Goal: Task Accomplishment & Management: Complete application form

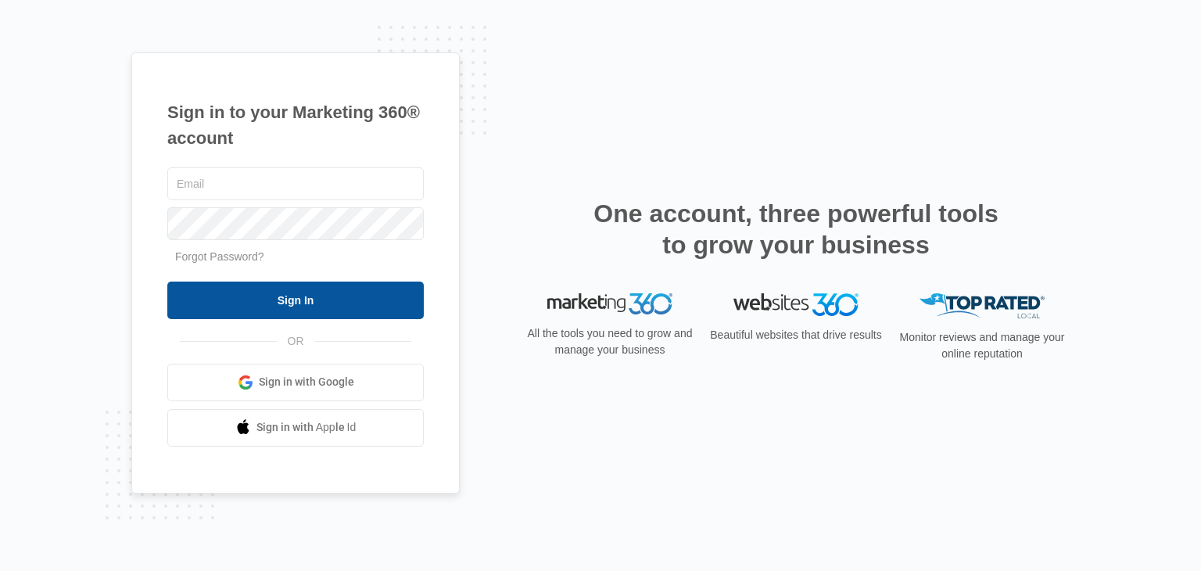
type input "[PERSON_NAME][EMAIL_ADDRESS][DOMAIN_NAME]"
click at [288, 285] on input "Sign In" at bounding box center [295, 300] width 256 height 38
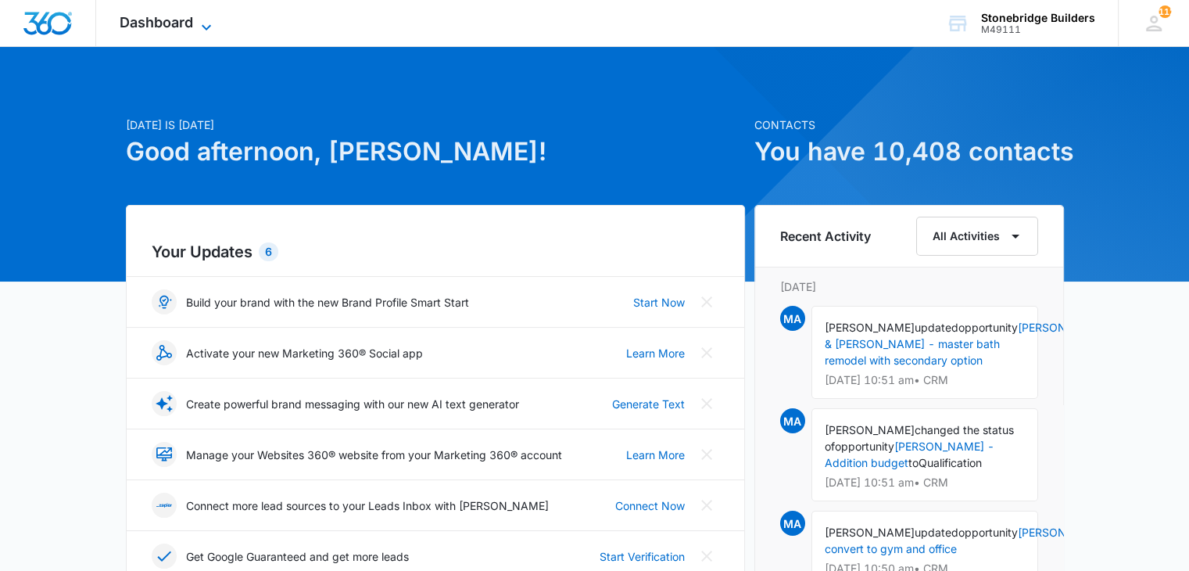
click at [205, 20] on icon at bounding box center [206, 27] width 19 height 19
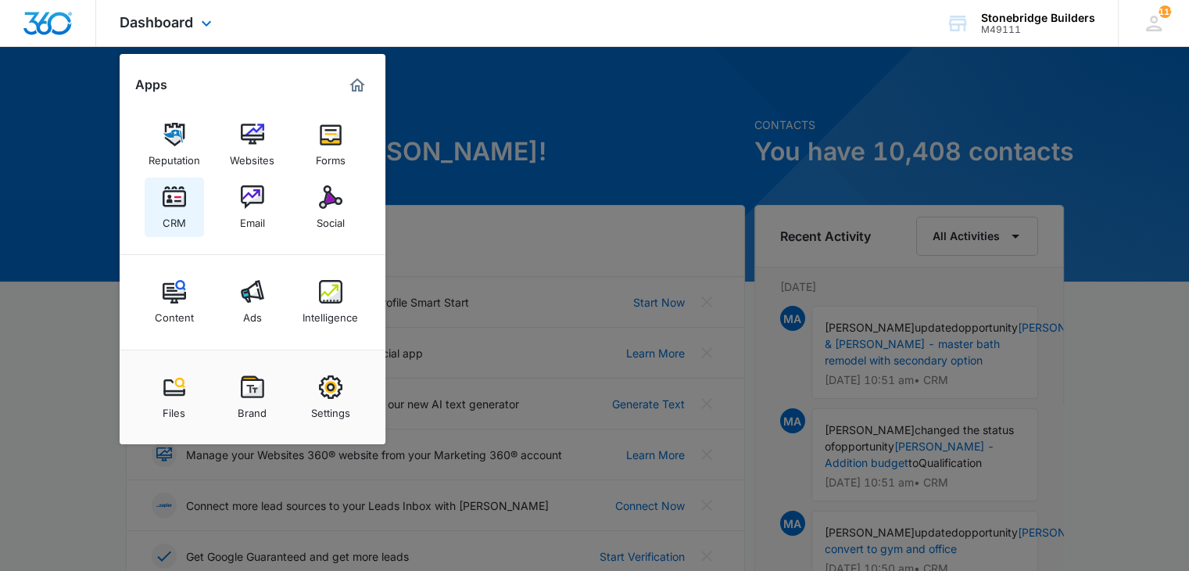
click at [176, 223] on div "CRM" at bounding box center [174, 219] width 23 height 20
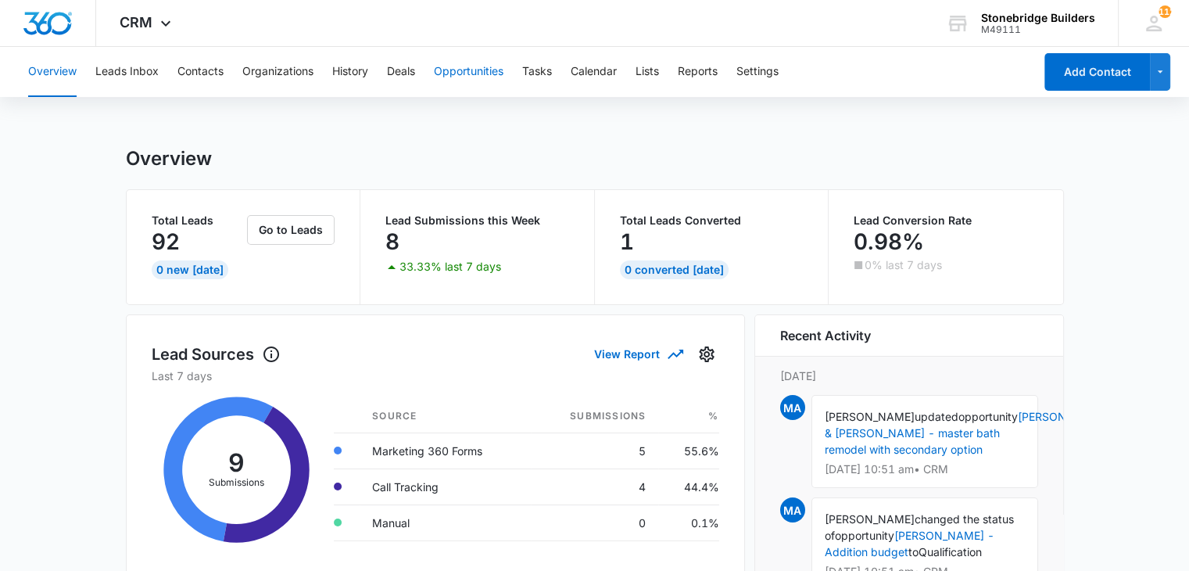
click at [459, 66] on button "Opportunities" at bounding box center [469, 72] width 70 height 50
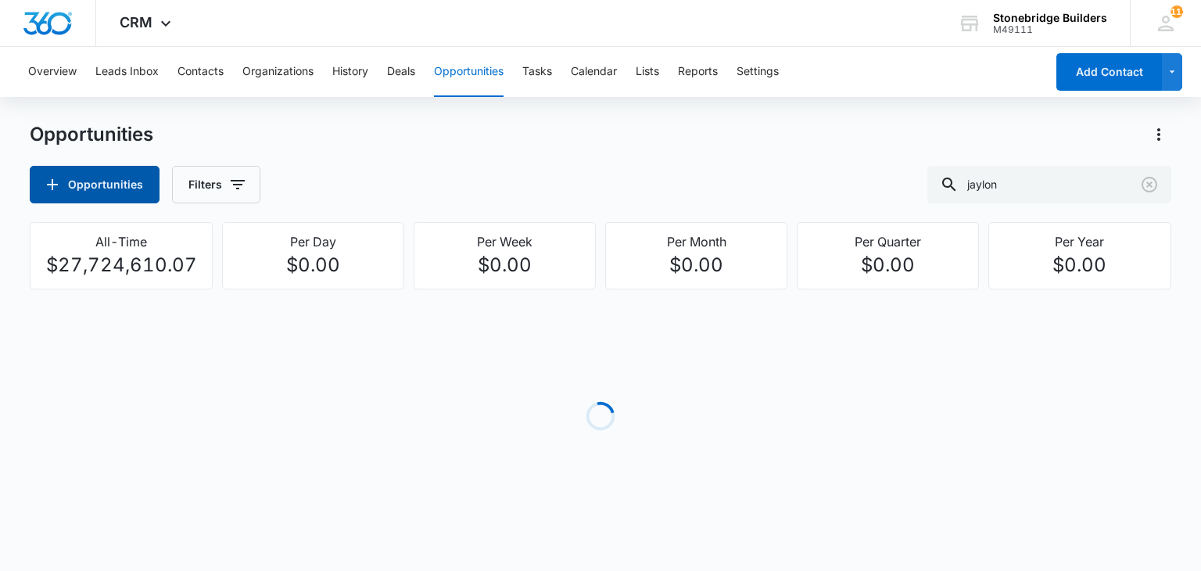
click at [116, 198] on button "Opportunities" at bounding box center [95, 185] width 130 height 38
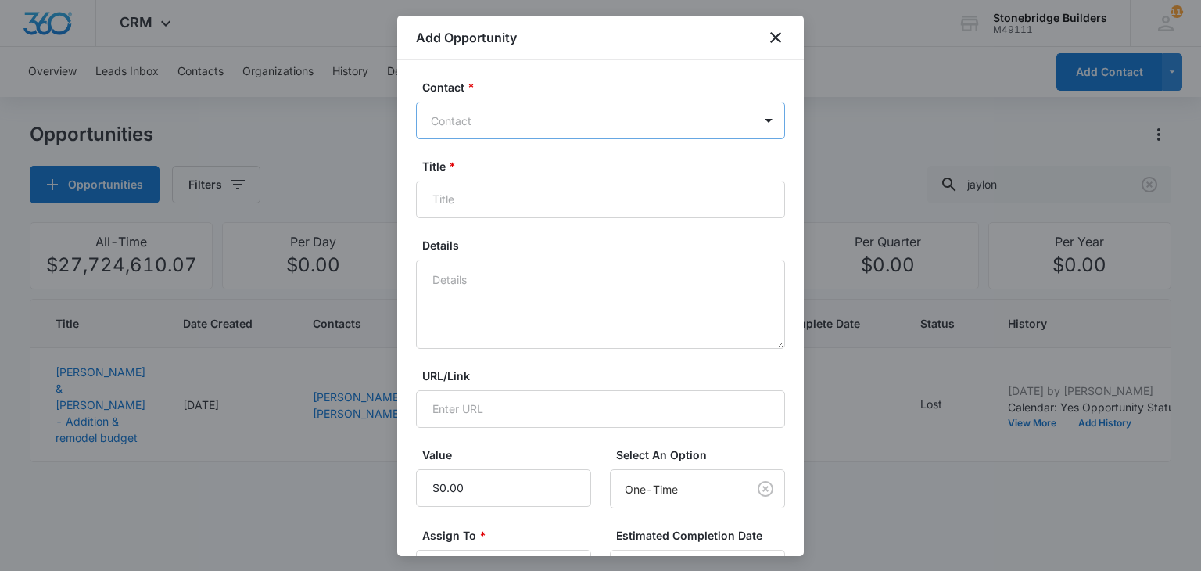
click at [508, 108] on div "Contact" at bounding box center [585, 120] width 336 height 35
type input "[PERSON_NAME]"
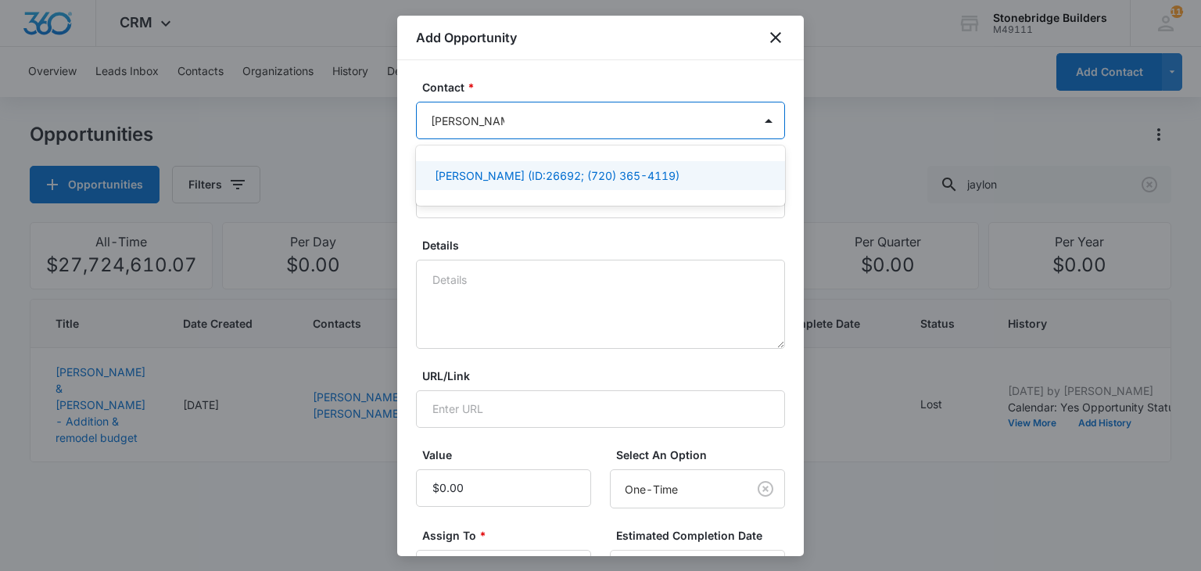
click at [461, 173] on p "[PERSON_NAME] (ID:26692; (720) 365-4119)" at bounding box center [557, 175] width 245 height 16
click at [497, 249] on label "Details" at bounding box center [606, 246] width 369 height 16
click at [497, 261] on textarea "Details" at bounding box center [600, 305] width 369 height 89
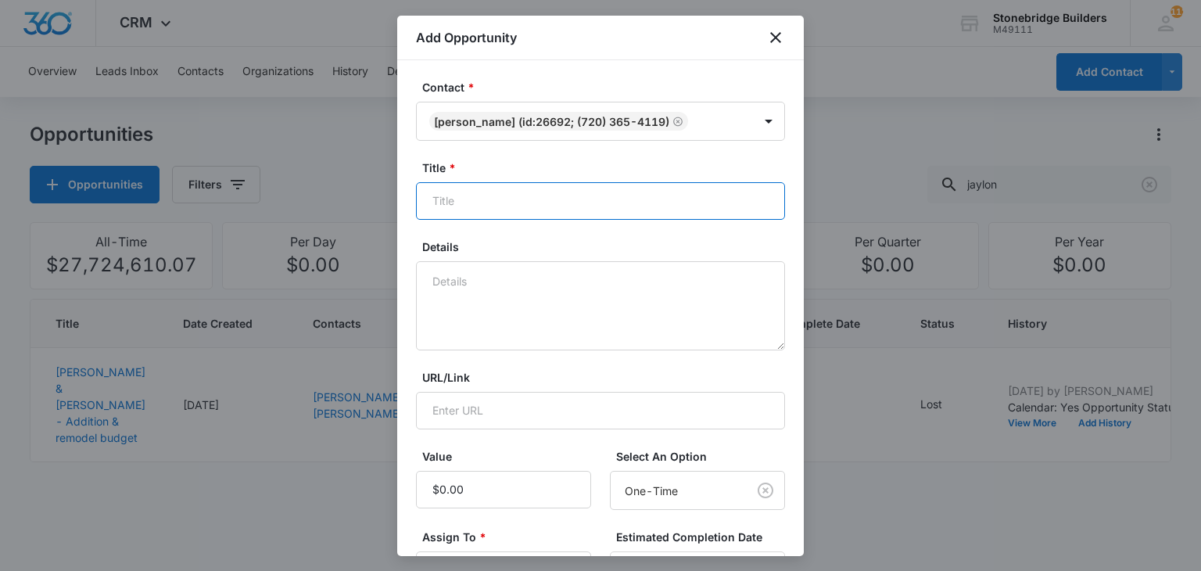
click at [471, 191] on input "Title *" at bounding box center [600, 201] width 369 height 38
click at [605, 199] on input "[PERSON_NAME] - Partial basemetn refinish" at bounding box center [600, 201] width 369 height 38
type input "[PERSON_NAME] - Partial basement refinish"
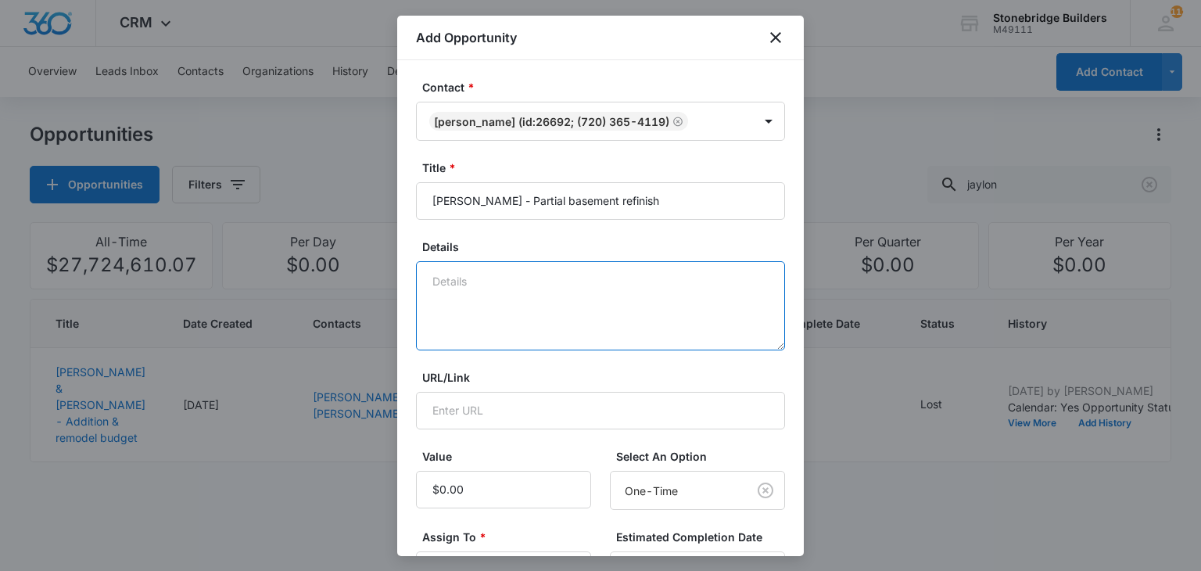
click at [496, 278] on textarea "Details" at bounding box center [600, 305] width 369 height 89
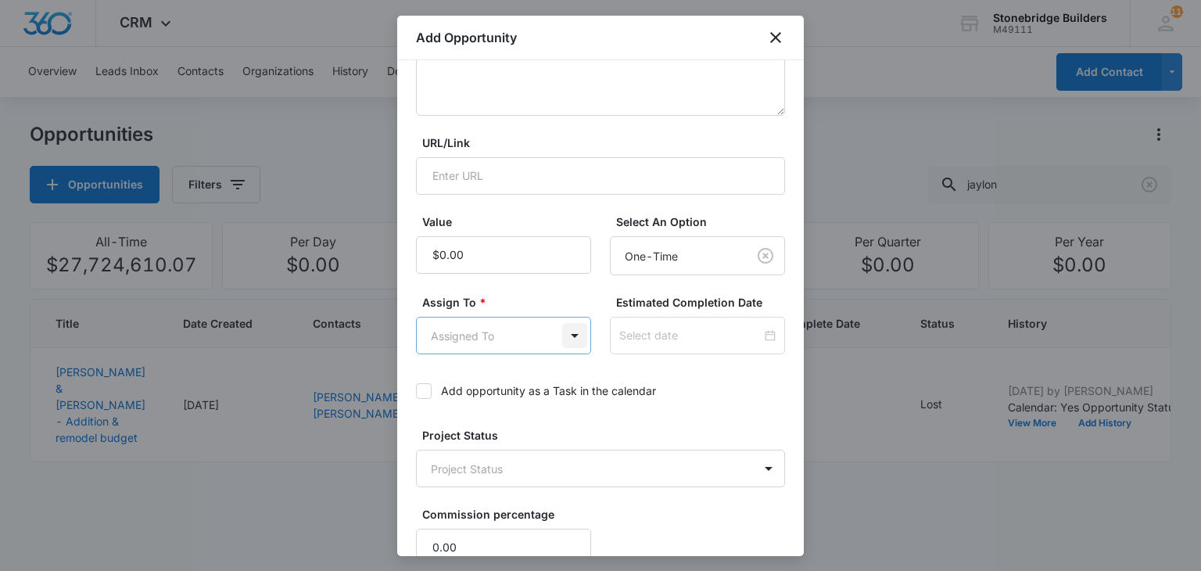
click at [563, 331] on body "CRM Apps Reputation Websites Forms CRM Email Social Content Ads Intelligence Fi…" at bounding box center [600, 285] width 1201 height 571
click at [494, 437] on div "[PERSON_NAME]" at bounding box center [500, 447] width 169 height 29
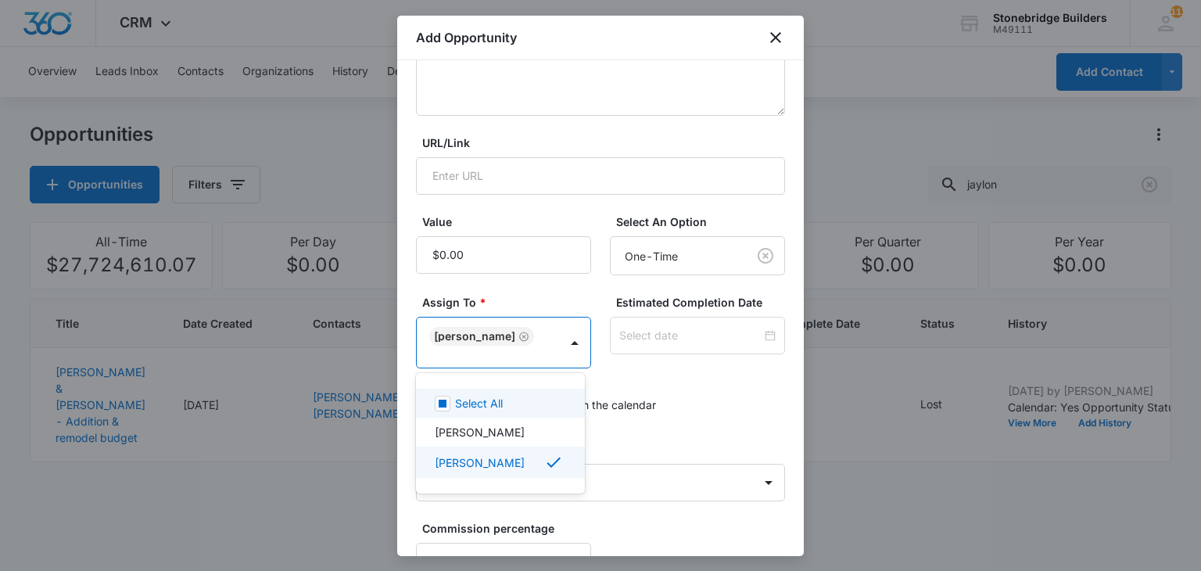
click at [685, 342] on div at bounding box center [600, 285] width 1201 height 571
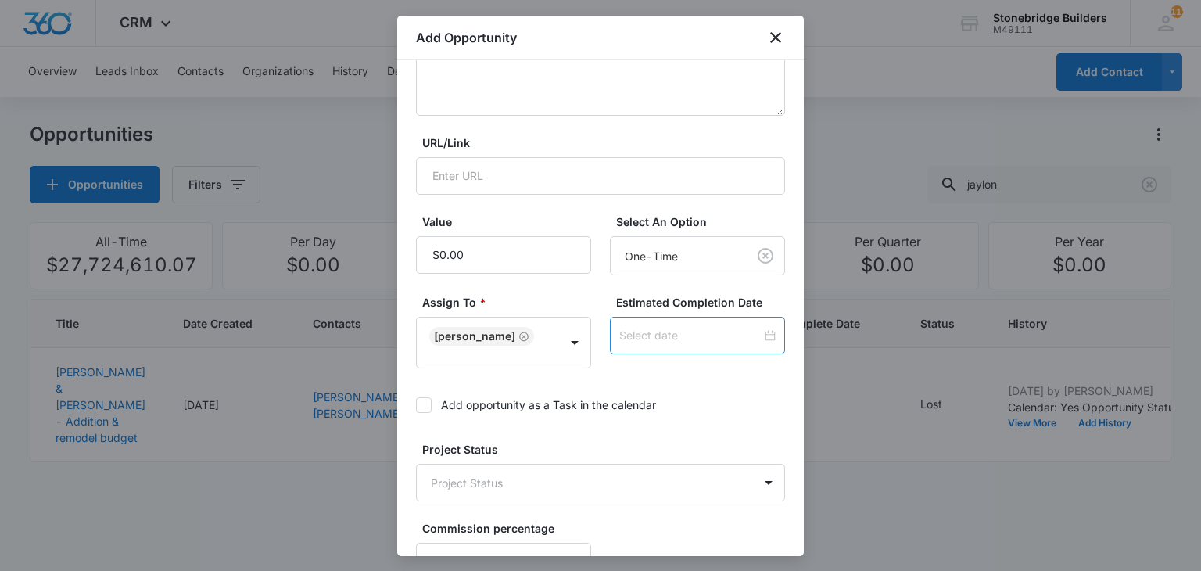
click at [663, 335] on input at bounding box center [690, 335] width 142 height 17
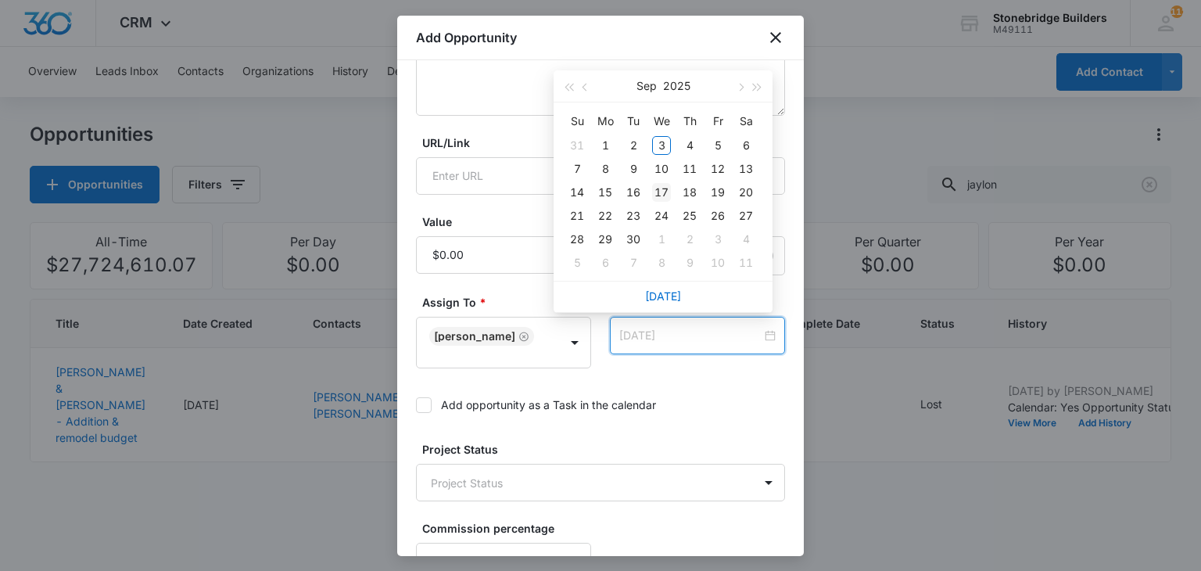
type input "[DATE]"
click at [662, 184] on div "17" at bounding box center [661, 192] width 19 height 19
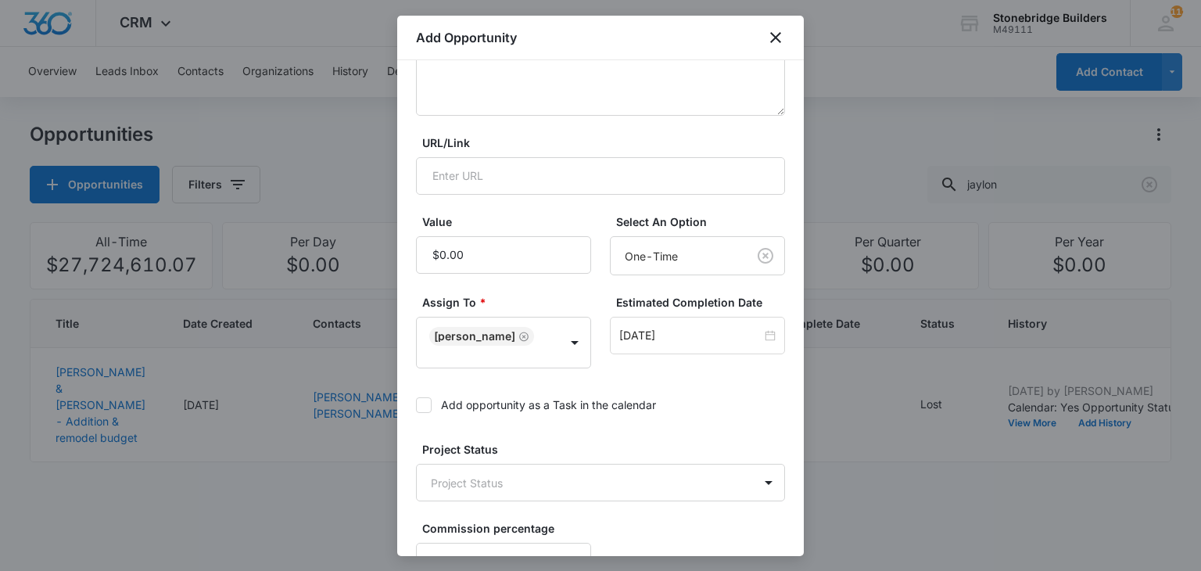
click at [430, 402] on icon at bounding box center [424, 405] width 14 height 14
click at [416, 405] on input "Add opportunity as a Task in the calendar" at bounding box center [416, 405] width 0 height 0
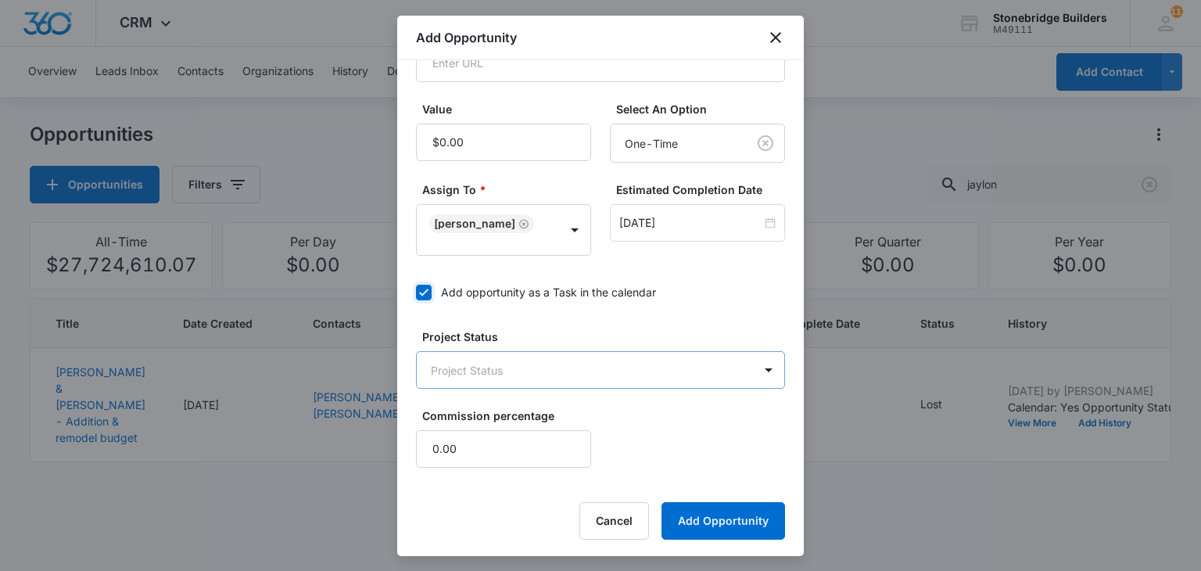
scroll to position [348, 0]
click at [520, 374] on body "CRM Apps Reputation Websites Forms CRM Email Social Content Ads Intelligence Fi…" at bounding box center [600, 285] width 1201 height 571
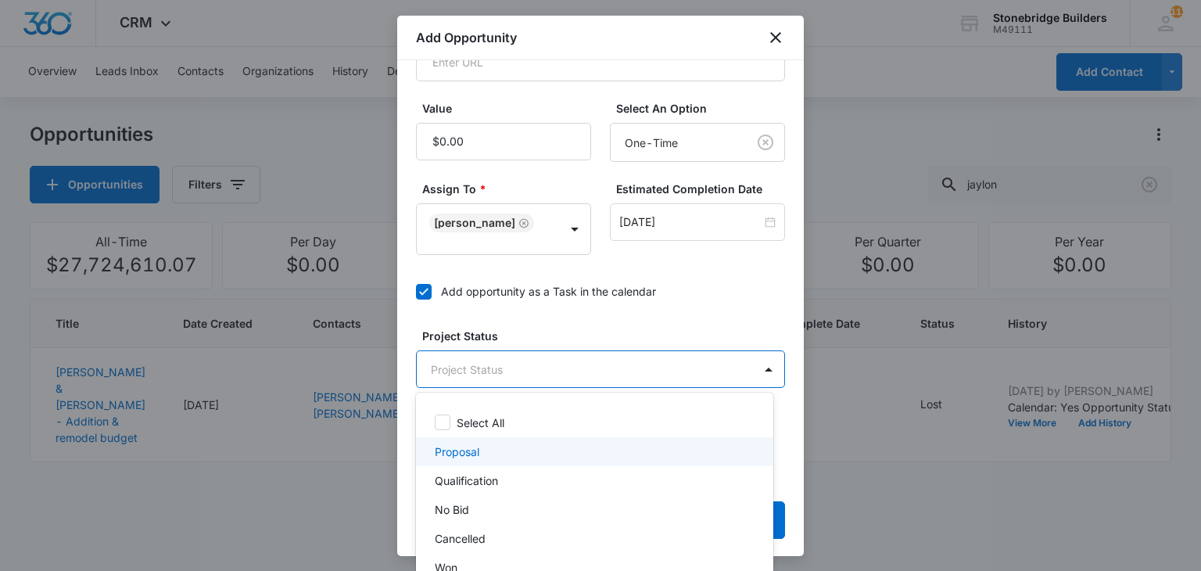
click at [472, 451] on p "Proposal" at bounding box center [457, 451] width 45 height 16
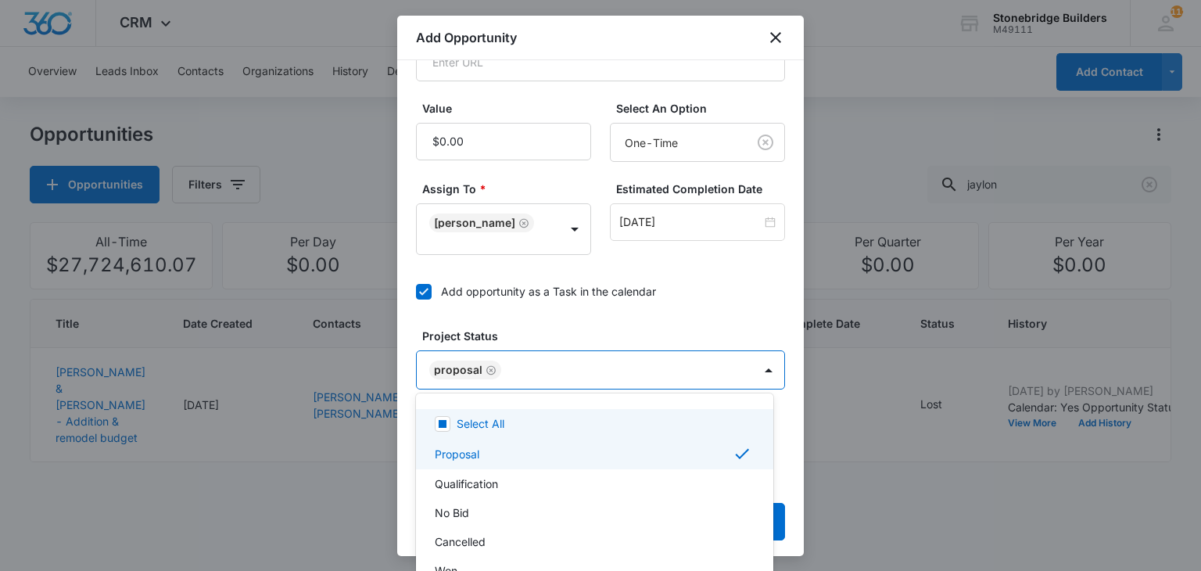
click at [558, 314] on div at bounding box center [600, 285] width 1201 height 571
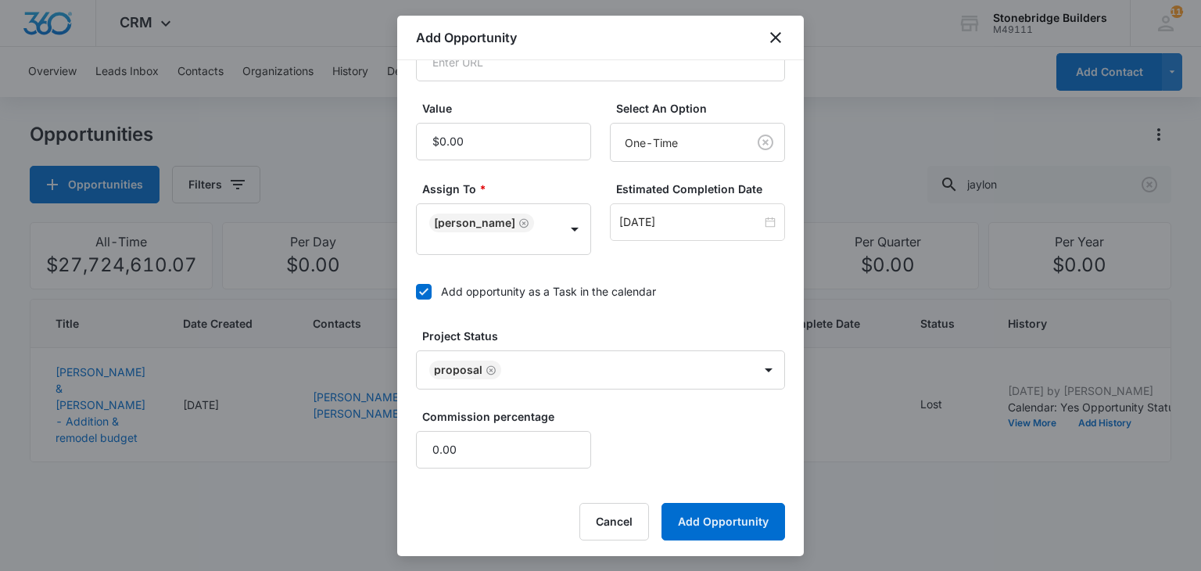
scroll to position [349, 0]
click at [722, 511] on button "Add Opportunity" at bounding box center [723, 520] width 124 height 38
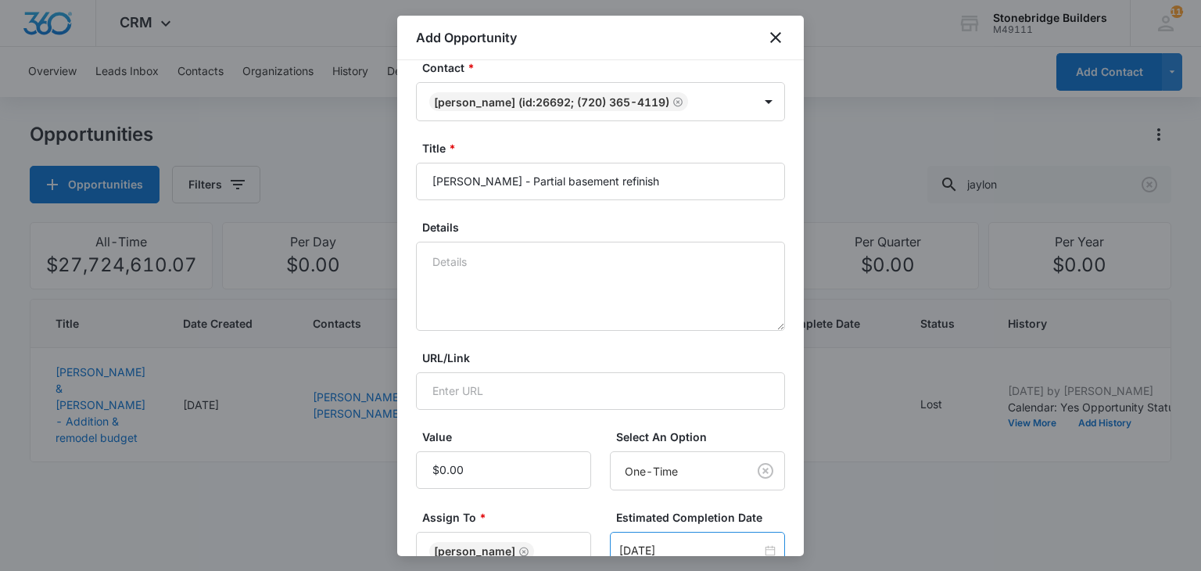
scroll to position [0, 0]
